Goal: Navigation & Orientation: Find specific page/section

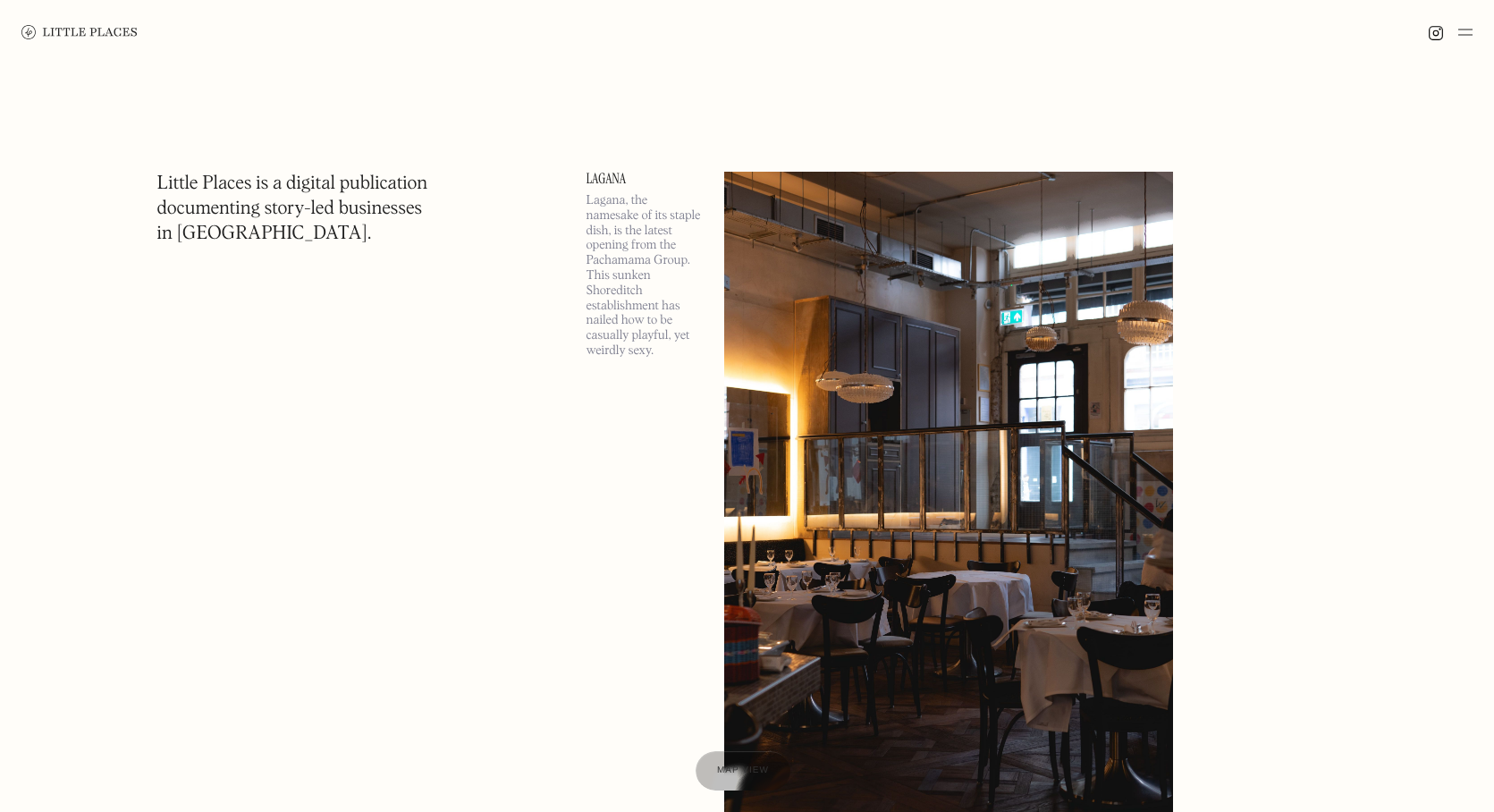
click at [1462, 33] on img at bounding box center [1464, 32] width 14 height 21
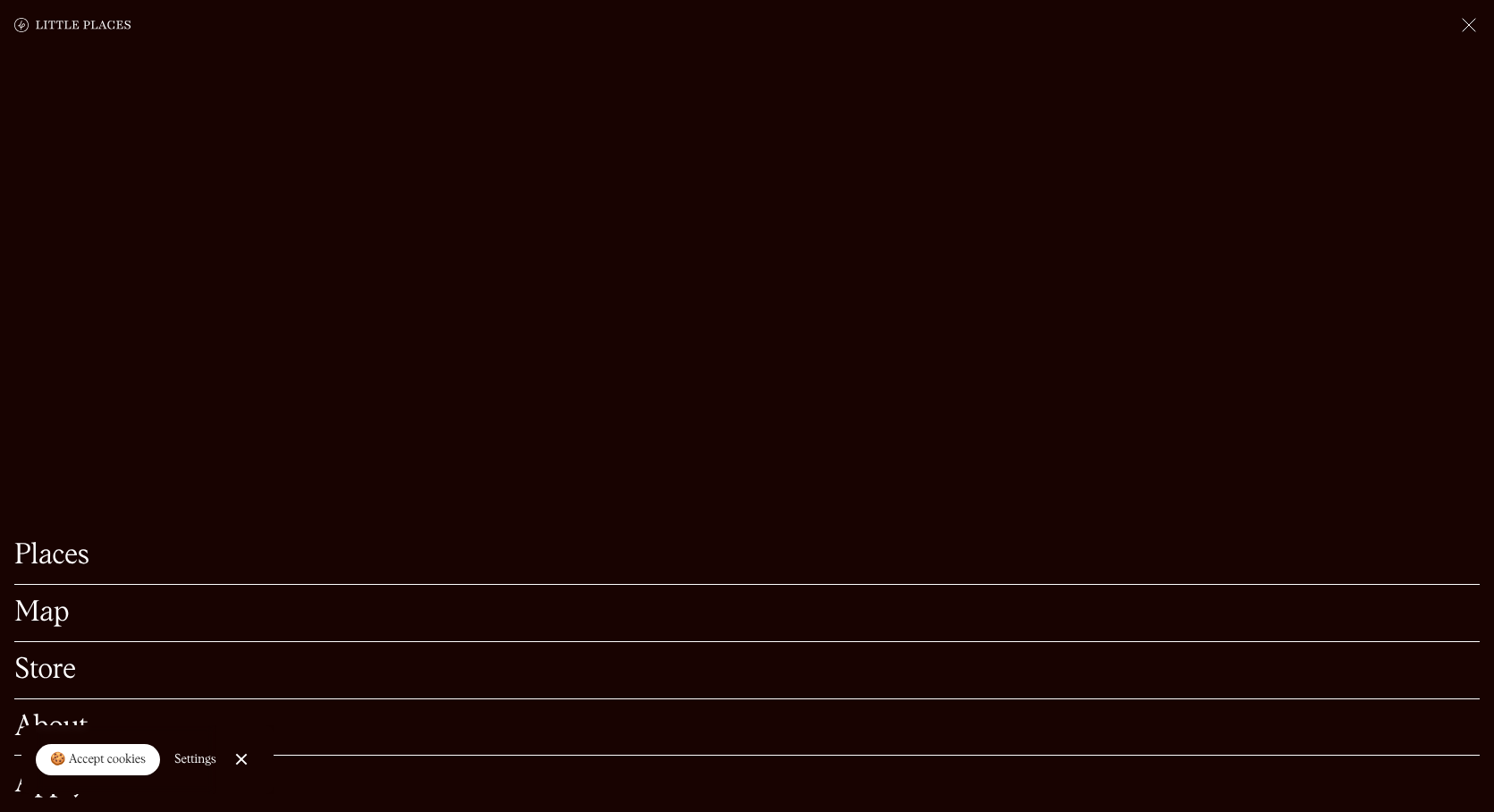
scroll to position [315, 0]
click at [43, 625] on link "Map" at bounding box center [746, 613] width 1465 height 28
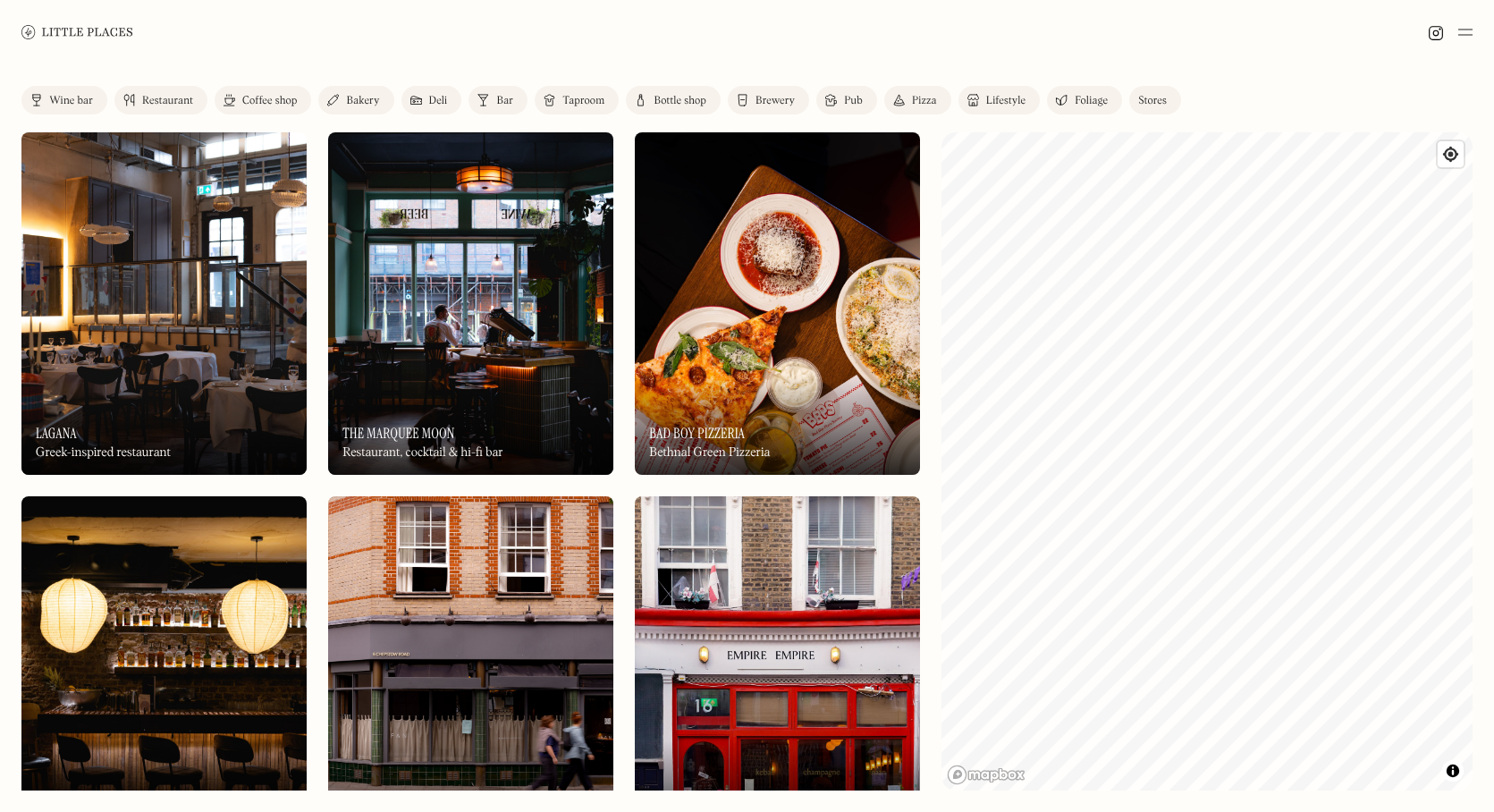
click at [62, 103] on div "Wine bar" at bounding box center [71, 101] width 44 height 11
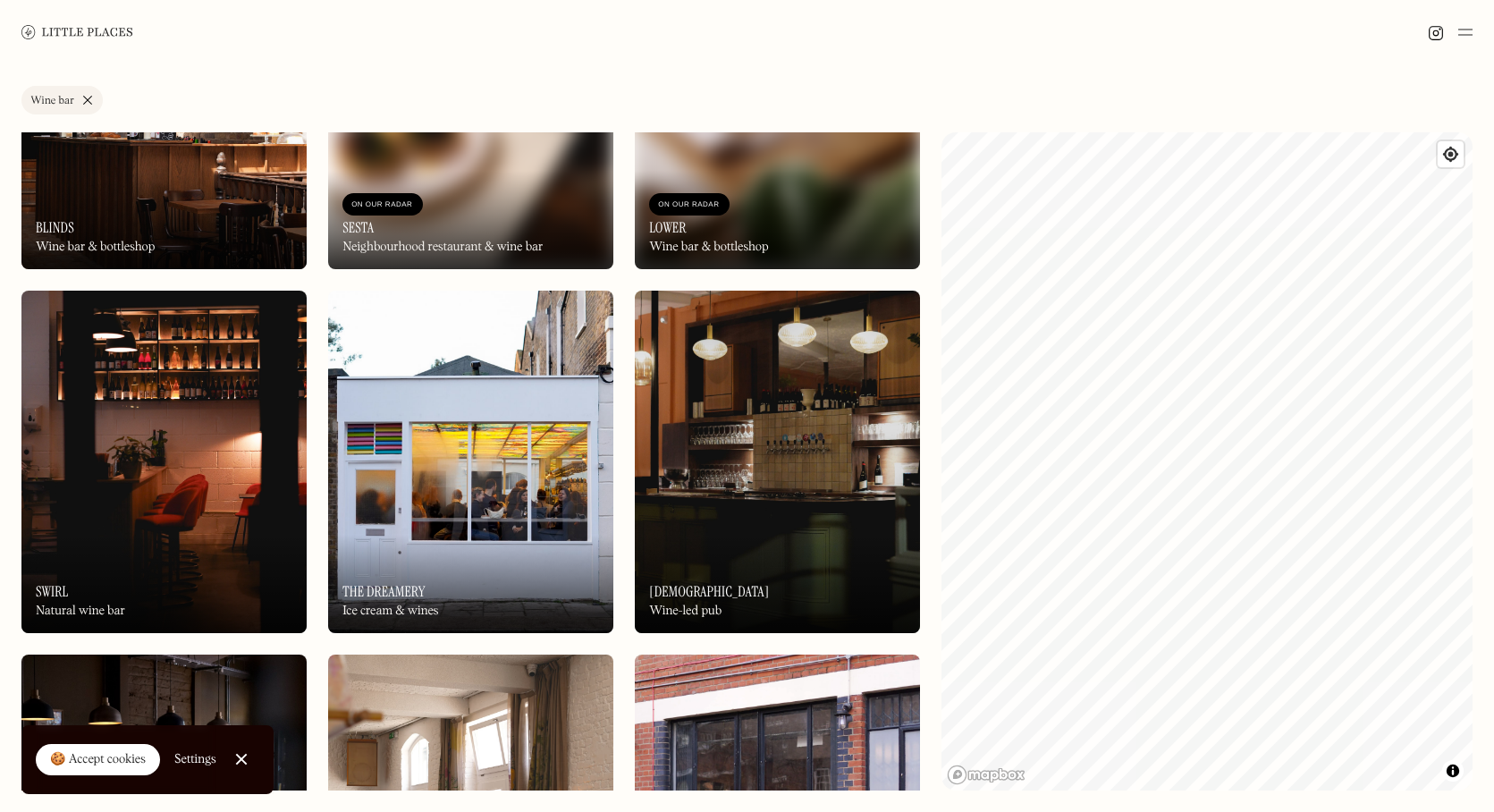
scroll to position [938, 0]
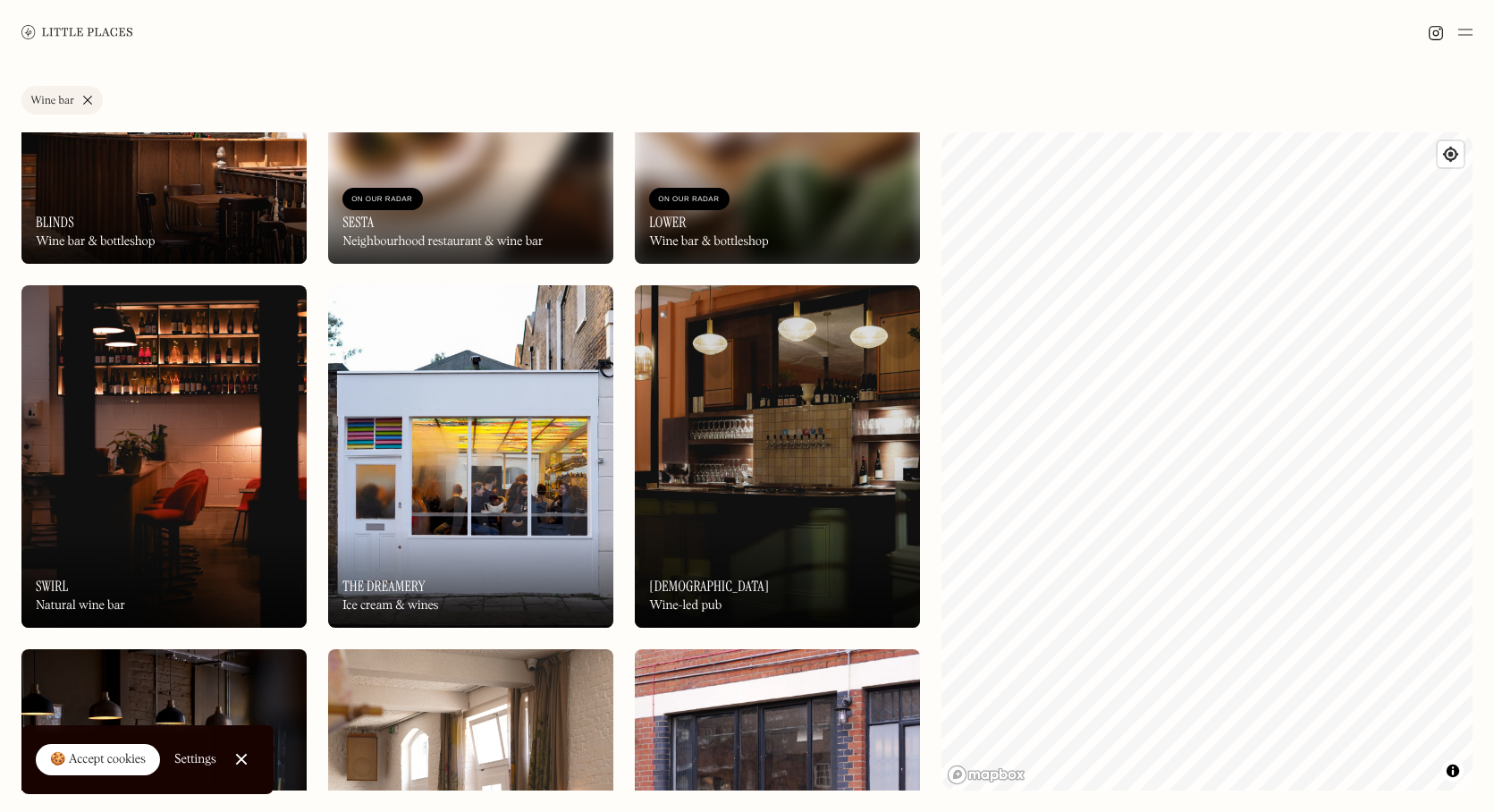
click at [532, 419] on img at bounding box center [471, 457] width 286 height 342
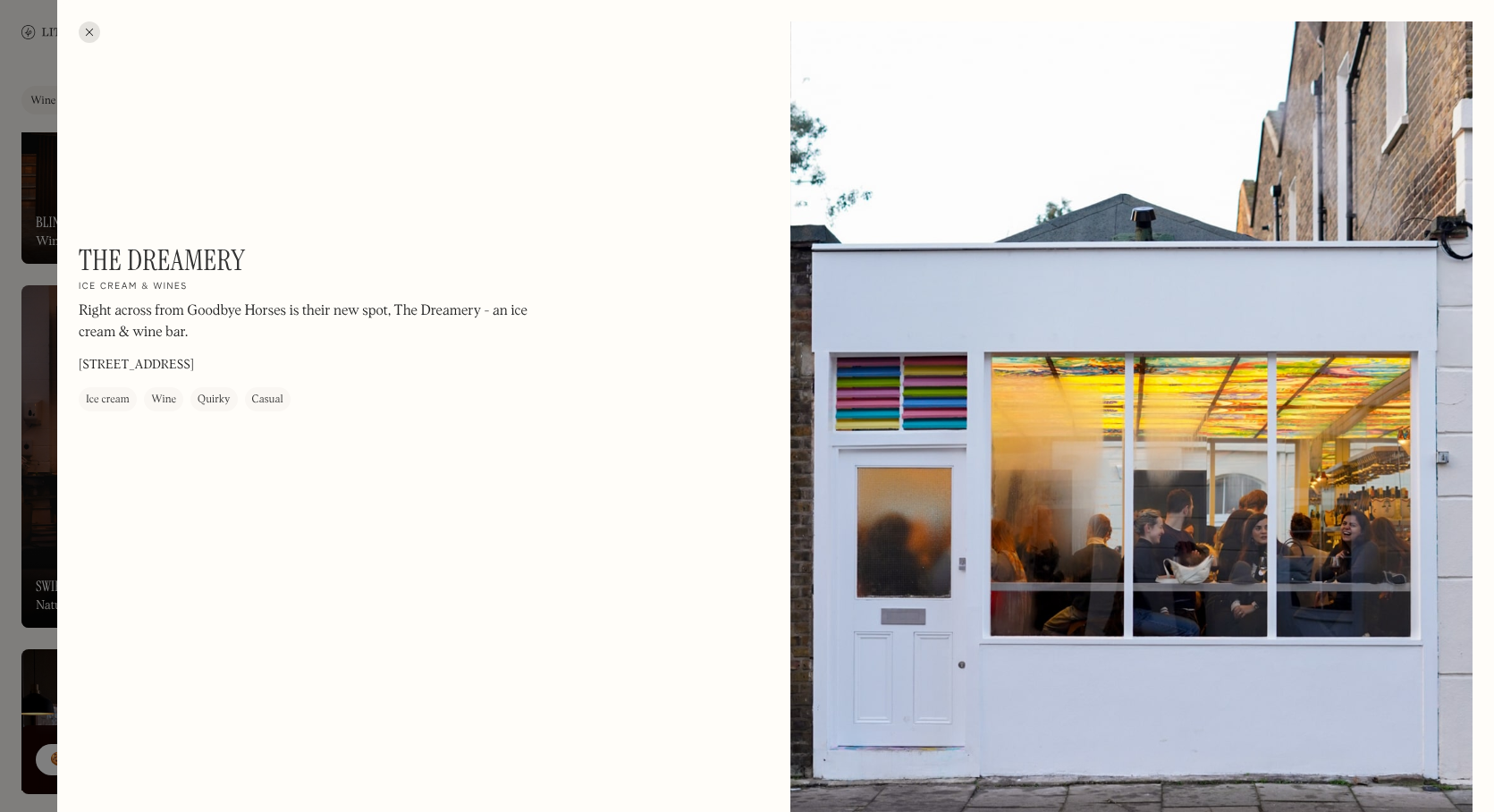
click at [196, 325] on p "Right across from Goodbye Horses is their new spot, The Dreamery - an ice cream…" at bounding box center [320, 323] width 483 height 43
click at [44, 109] on div at bounding box center [747, 406] width 1494 height 812
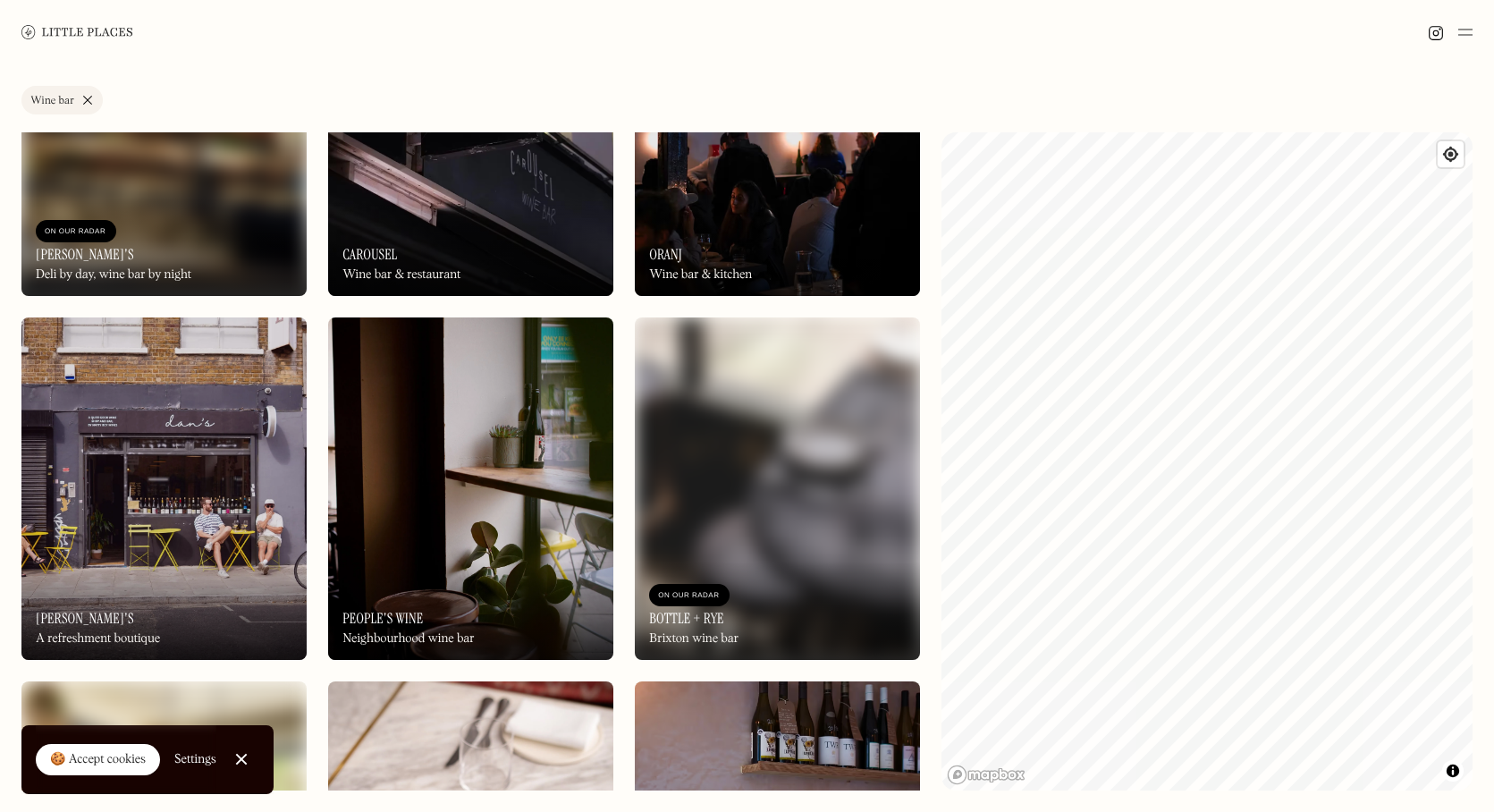
scroll to position [3119, 0]
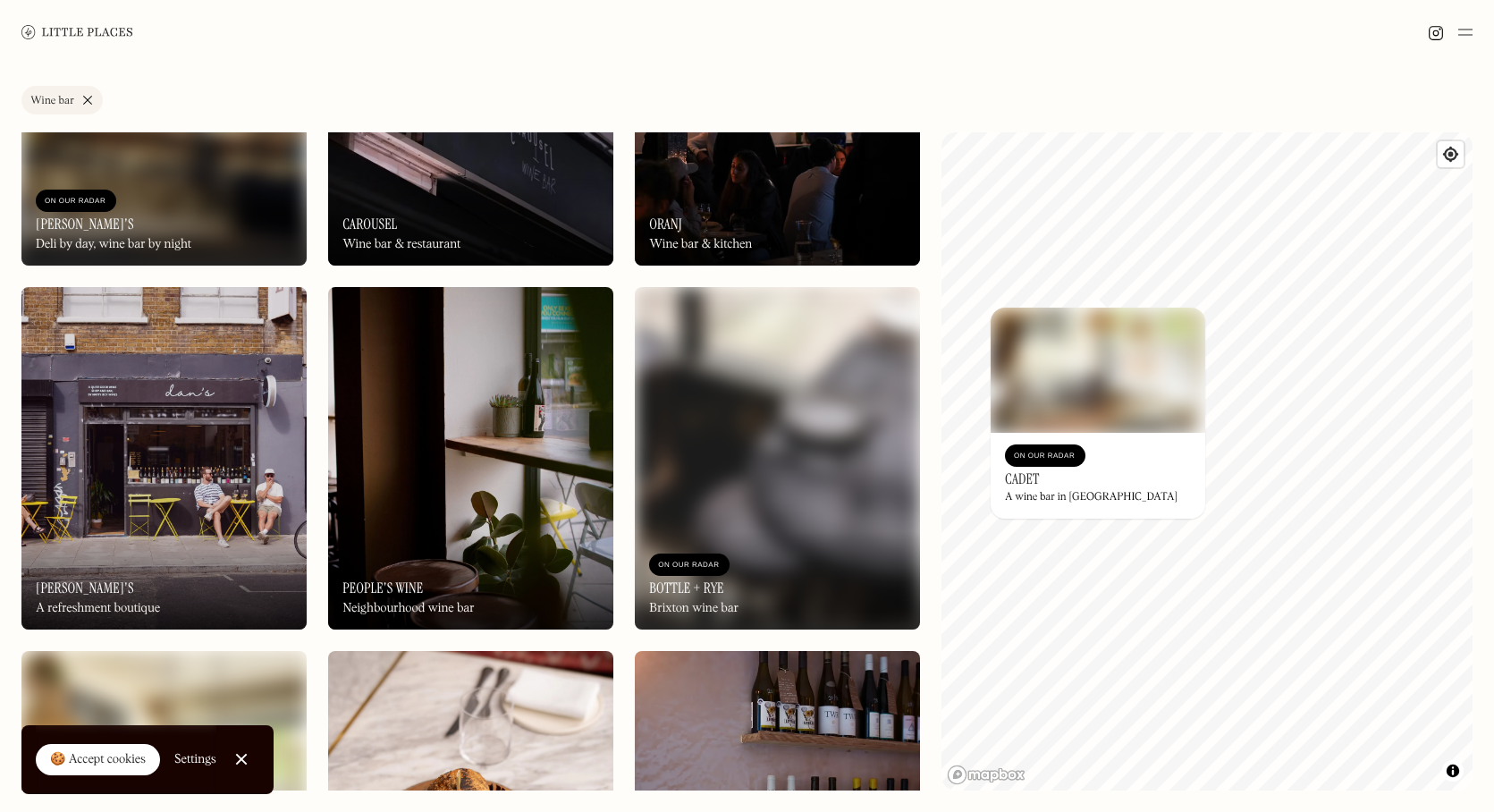
click at [1144, 485] on div "On Our Radar Cadet A wine bar in [GEOGRAPHIC_DATA]" at bounding box center [1098, 475] width 215 height 86
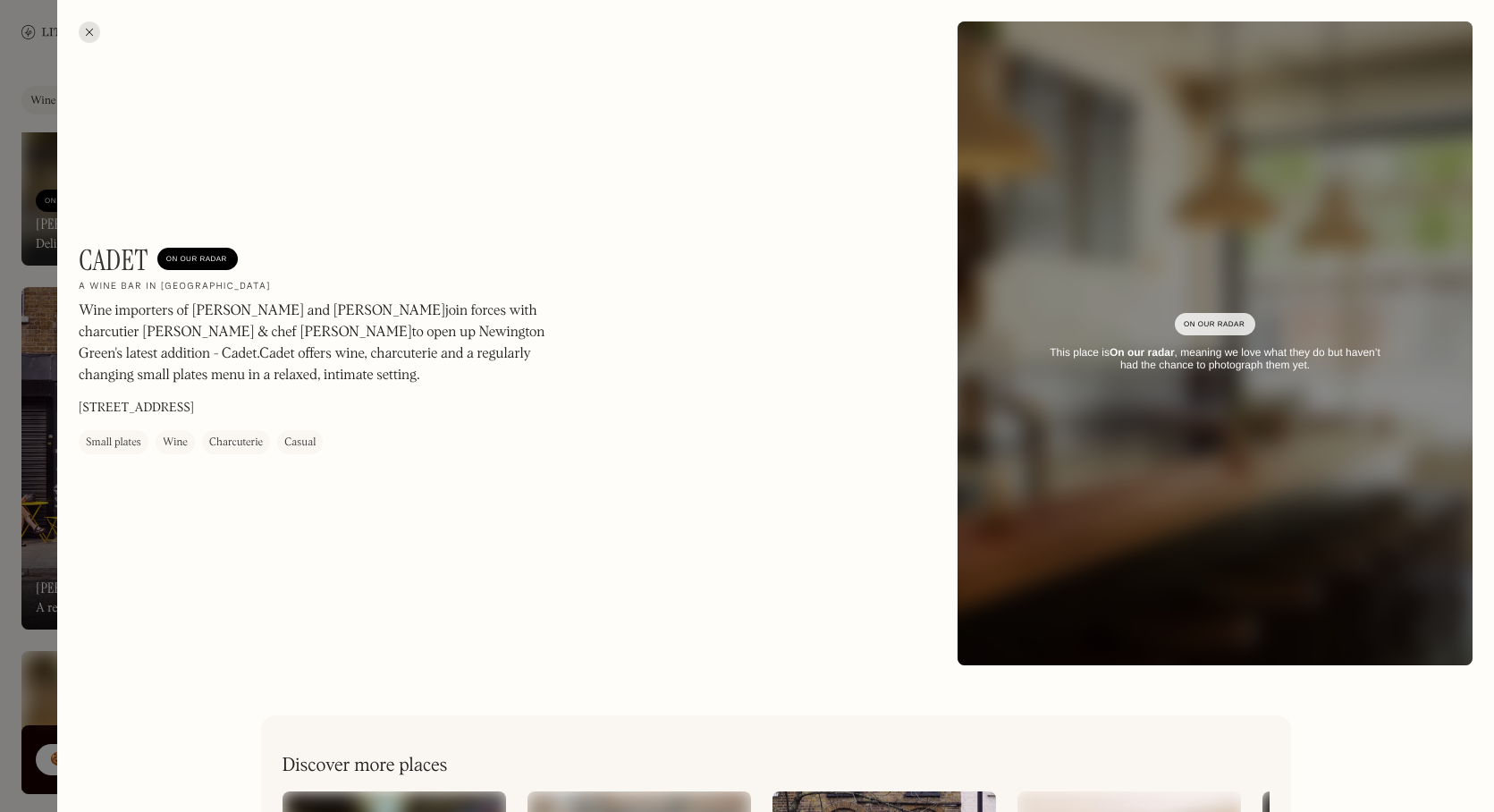
click at [5, 363] on div at bounding box center [747, 406] width 1494 height 812
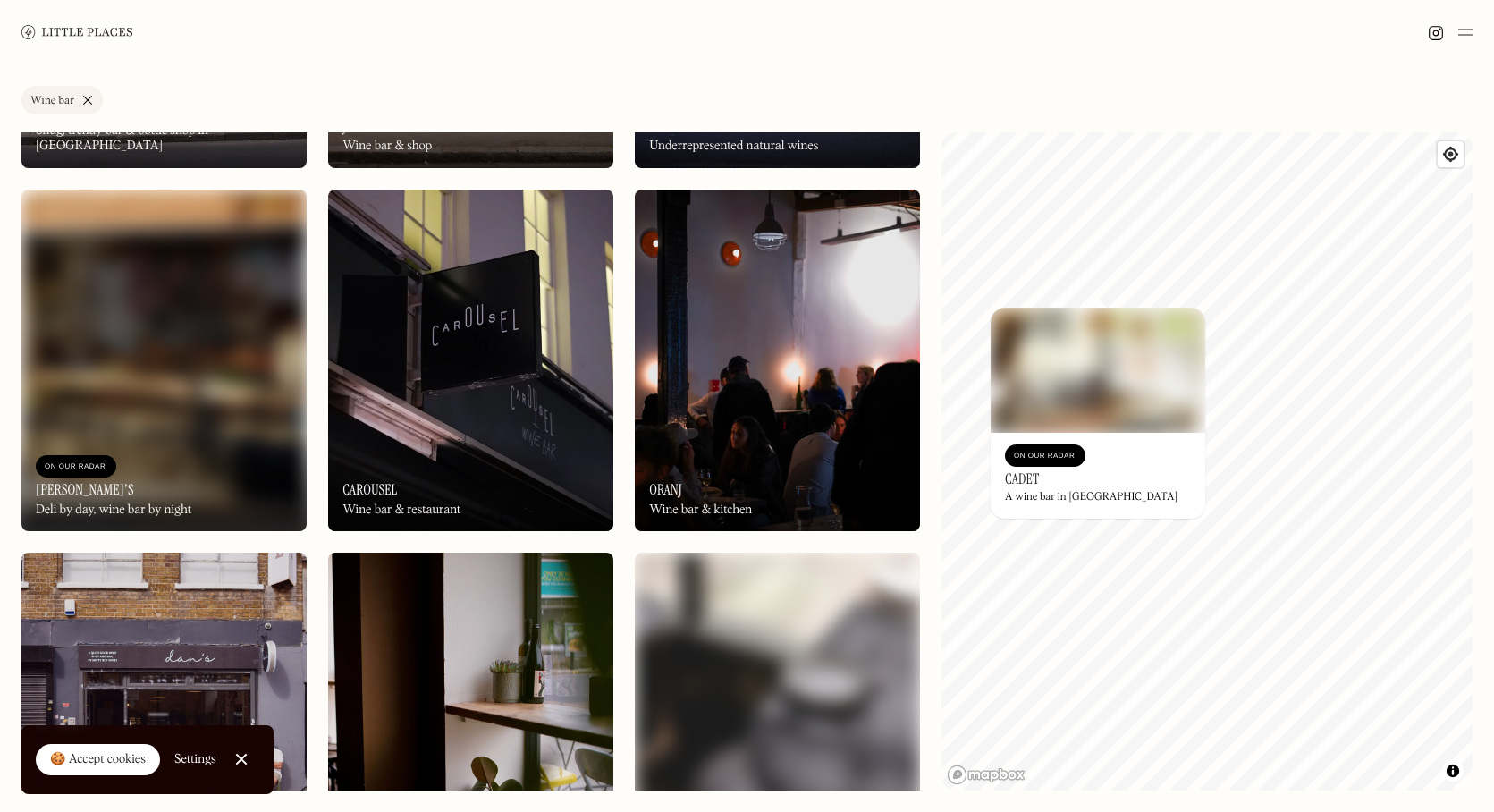
scroll to position [2594, 0]
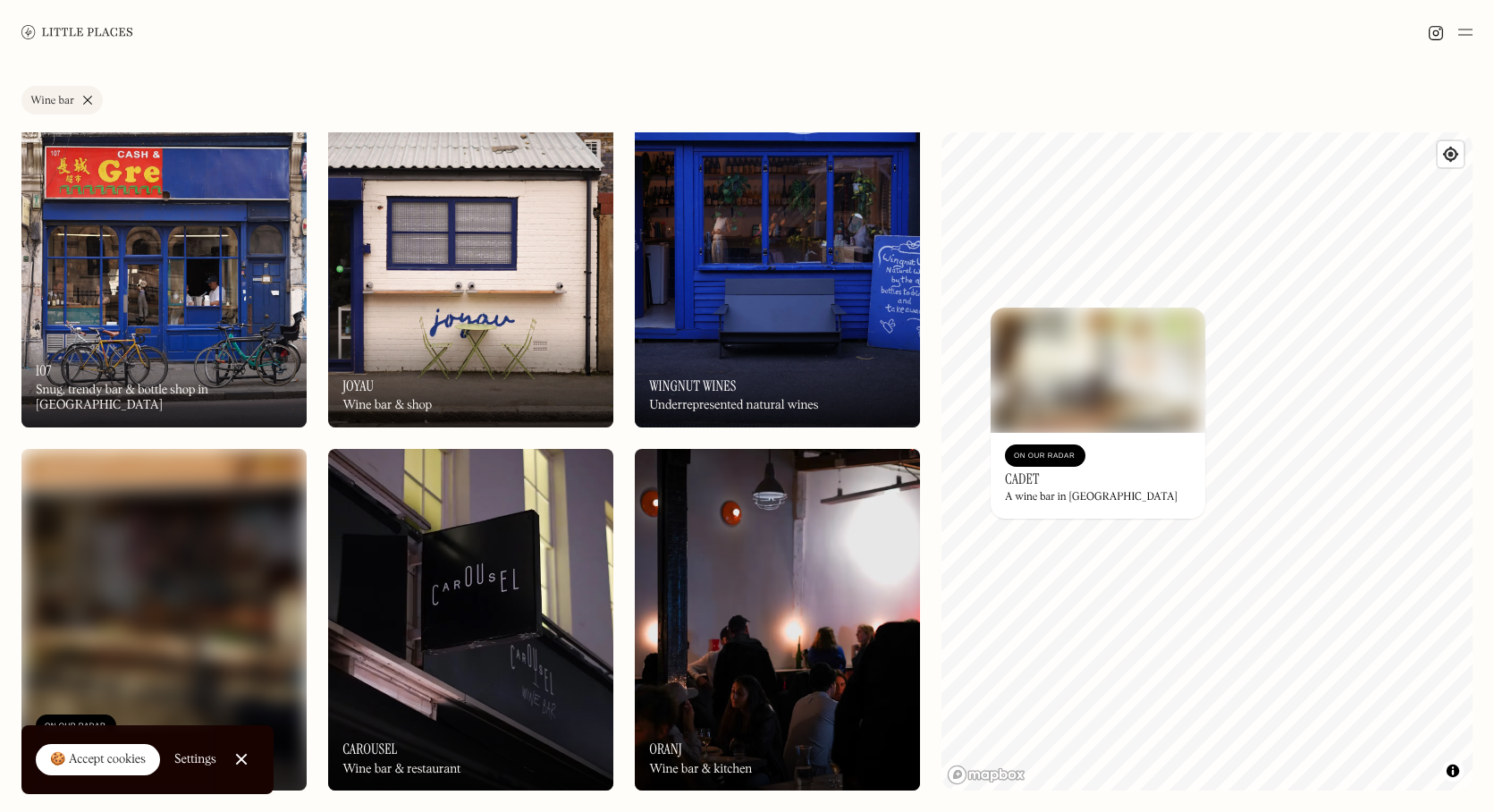
click at [821, 568] on img at bounding box center [777, 619] width 286 height 342
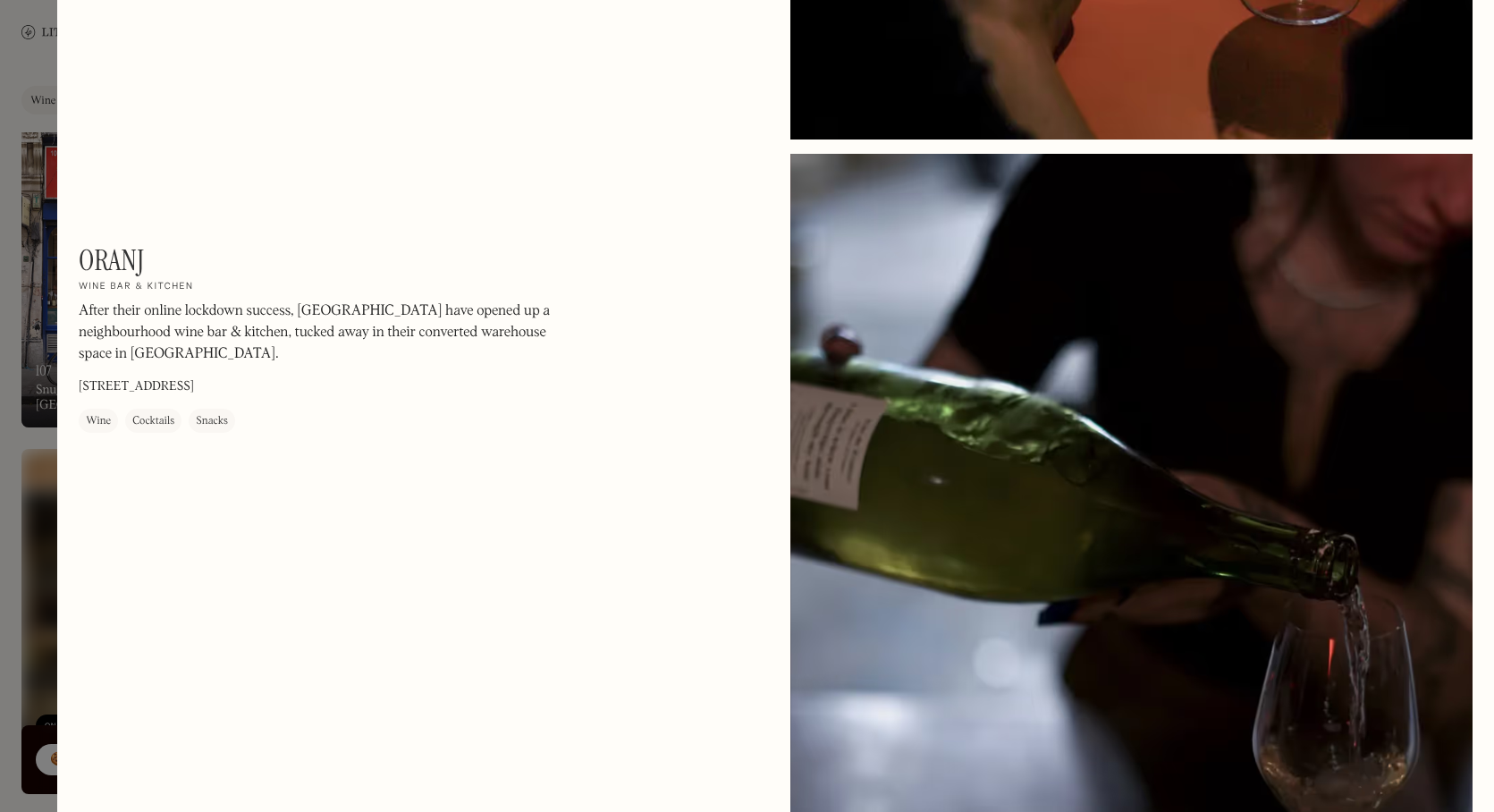
scroll to position [910, 0]
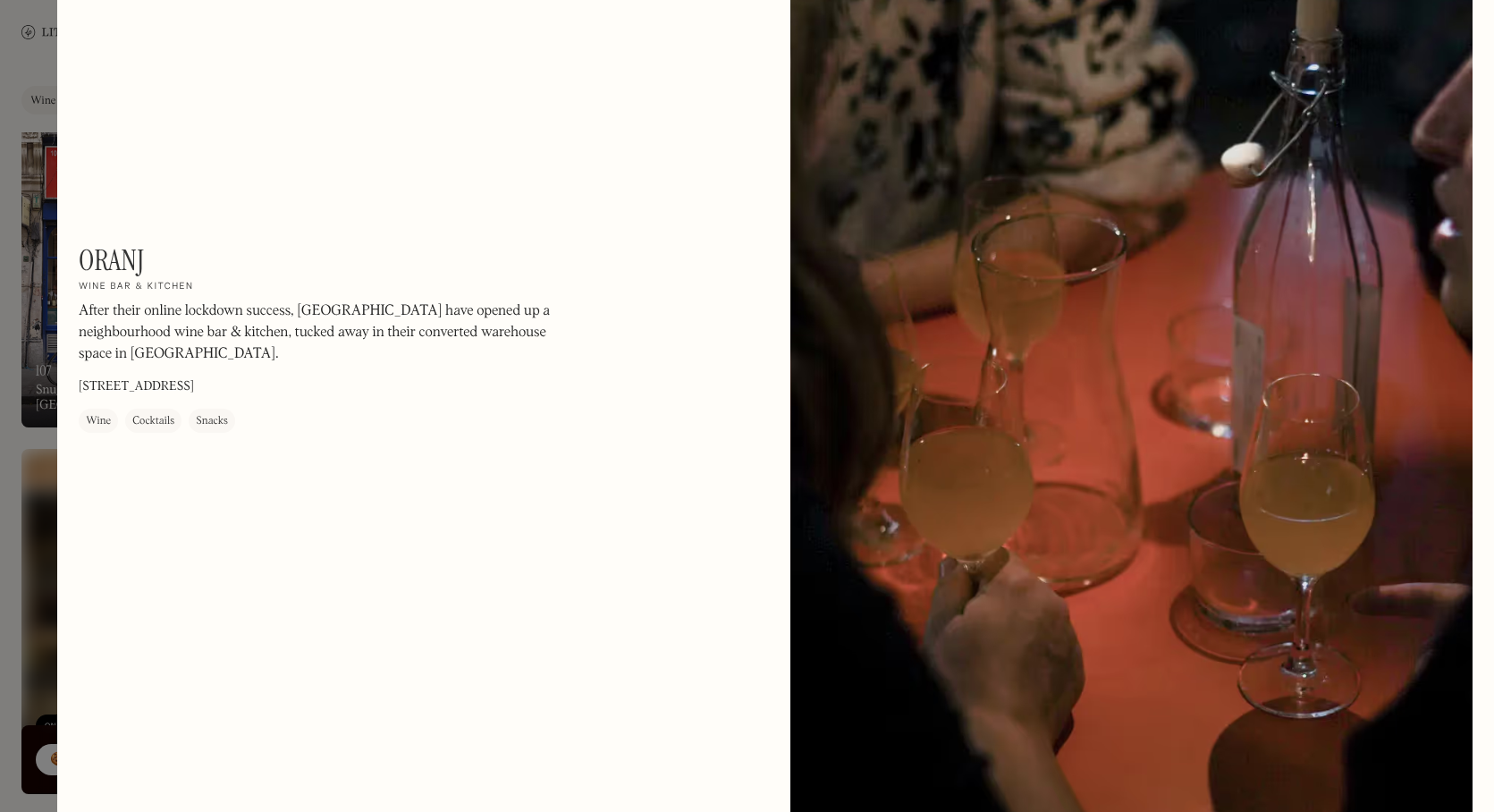
click at [33, 432] on div at bounding box center [747, 406] width 1494 height 812
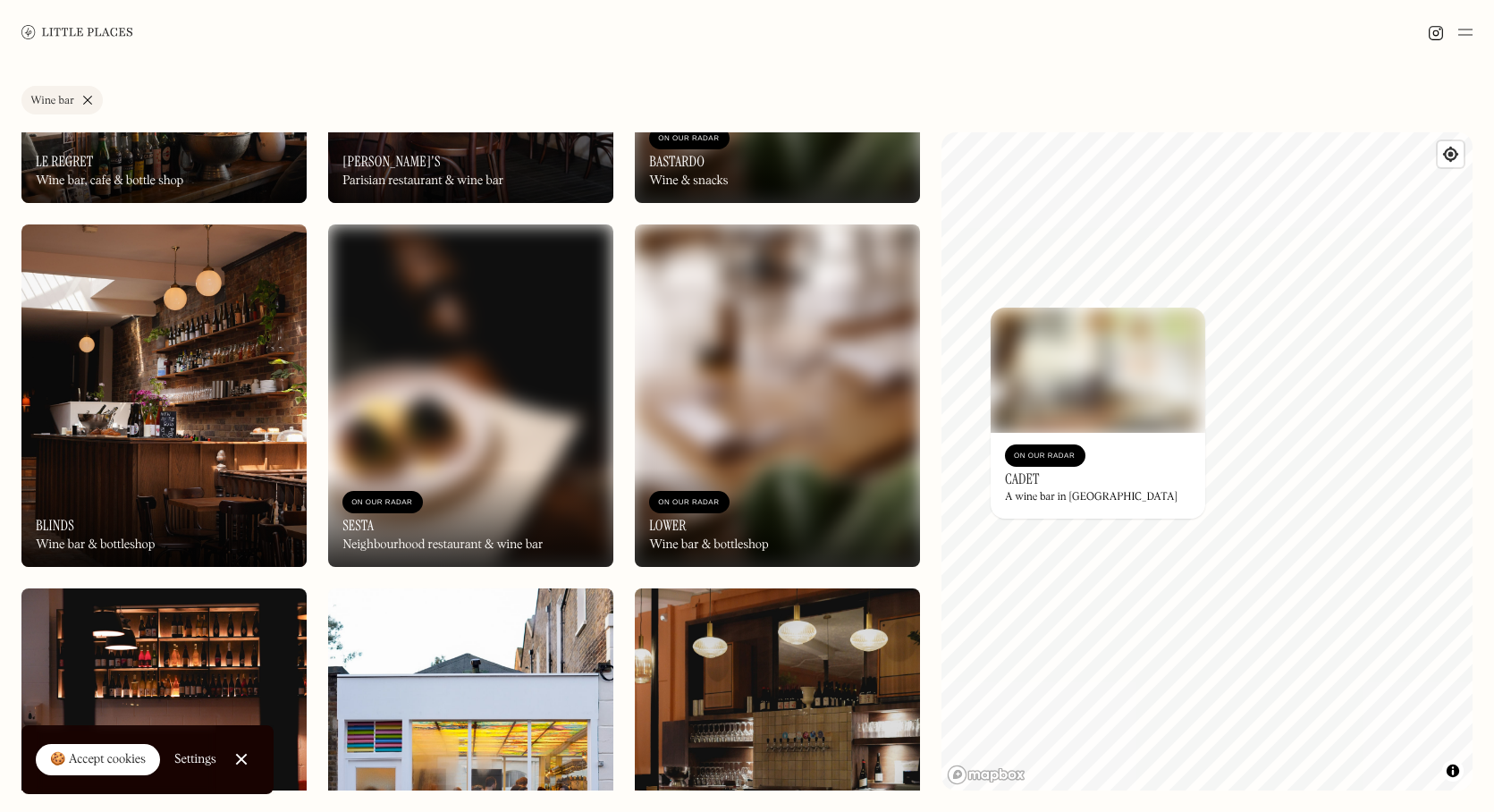
scroll to position [680, 0]
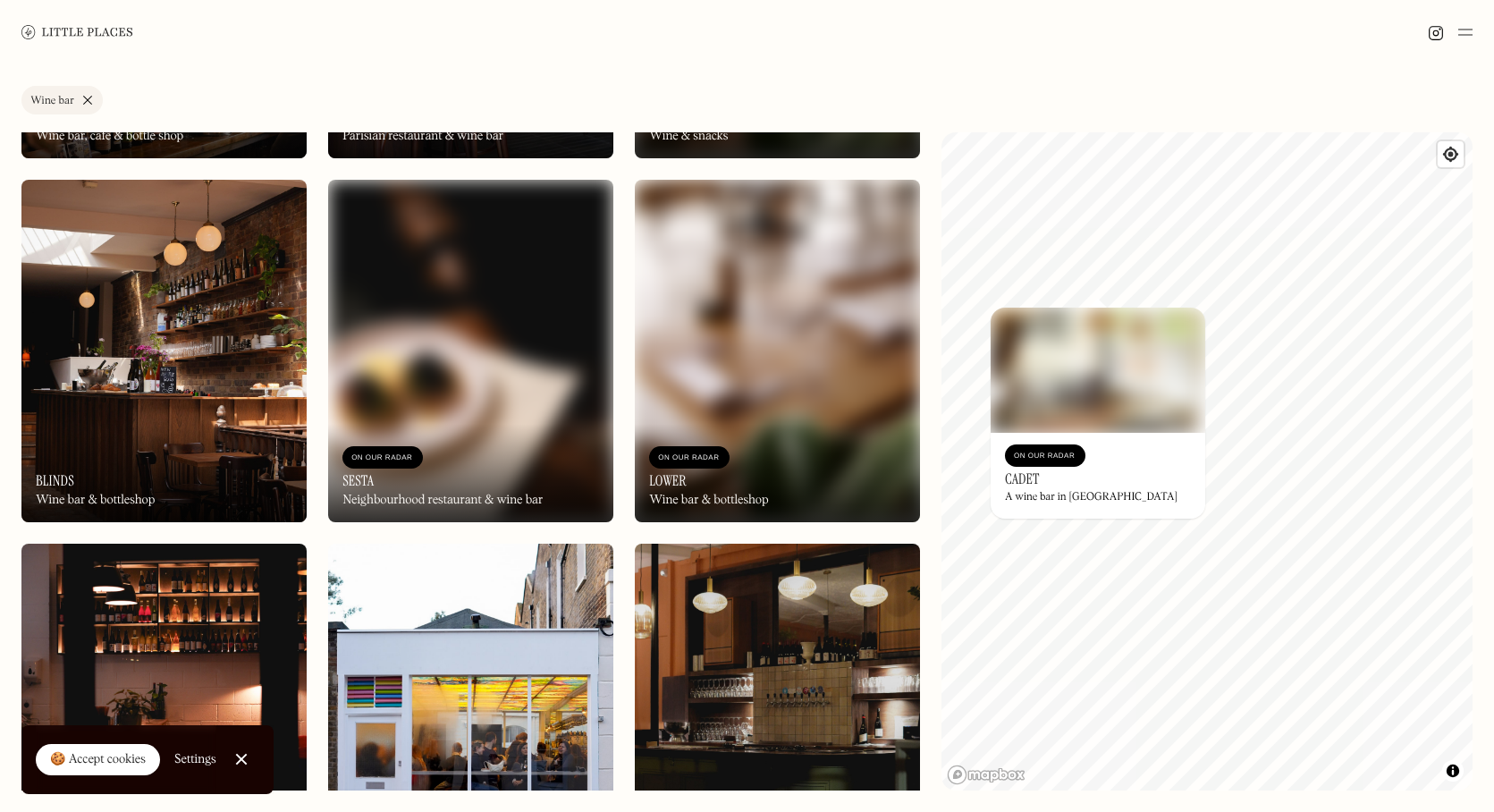
click at [168, 334] on img at bounding box center [164, 351] width 286 height 342
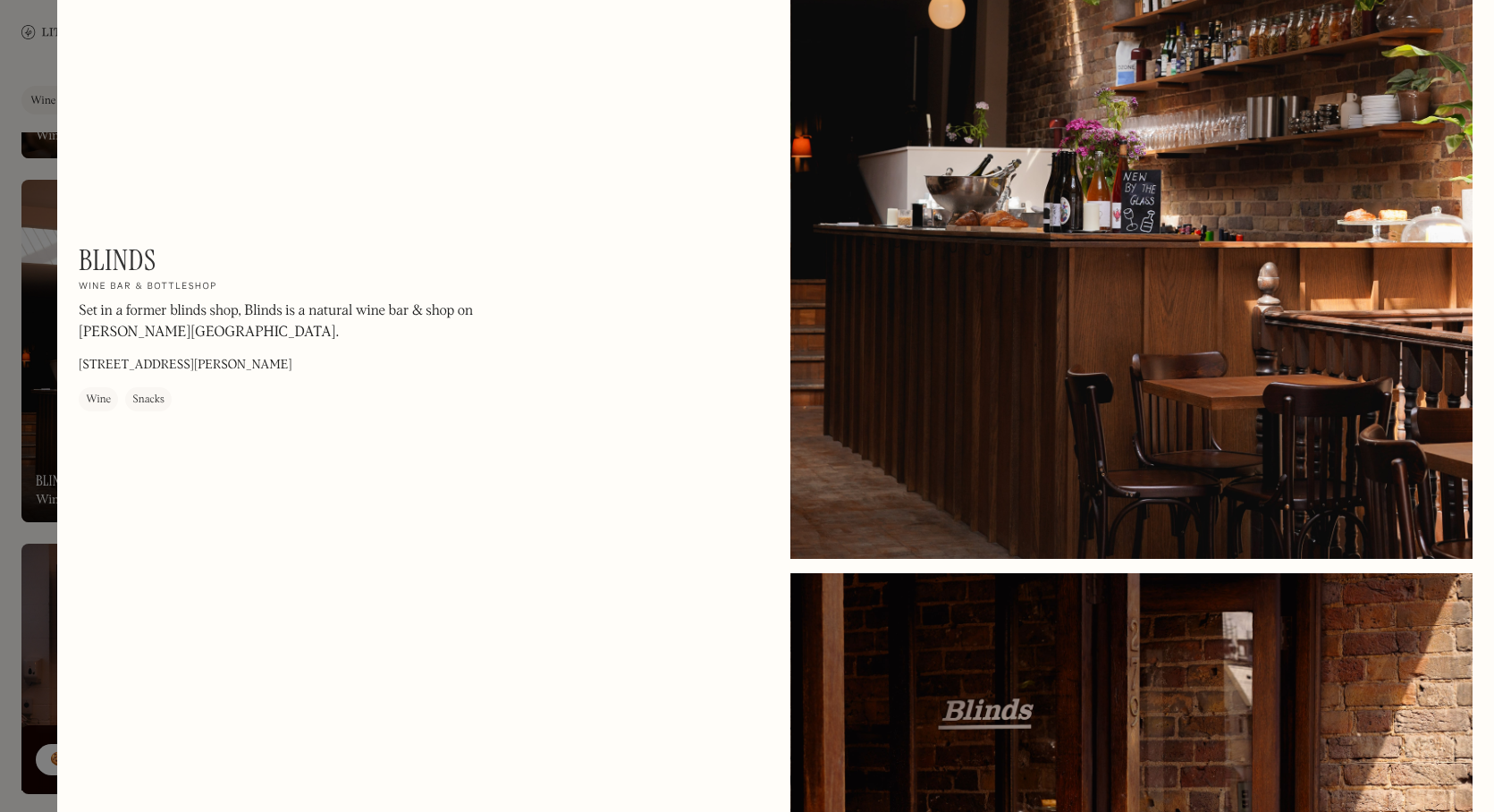
scroll to position [311, 0]
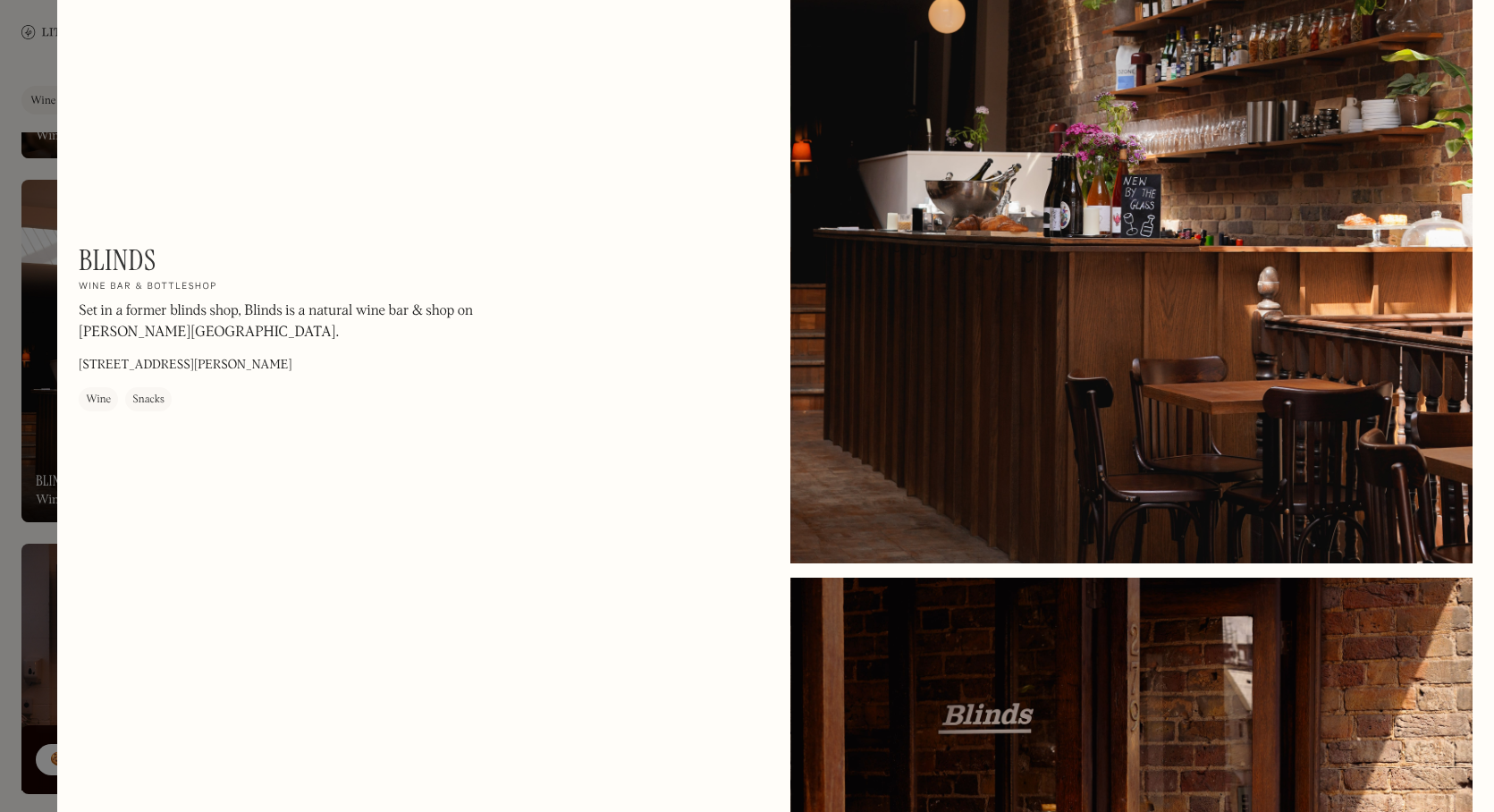
click at [31, 255] on div at bounding box center [747, 406] width 1494 height 812
